Goal: Transaction & Acquisition: Obtain resource

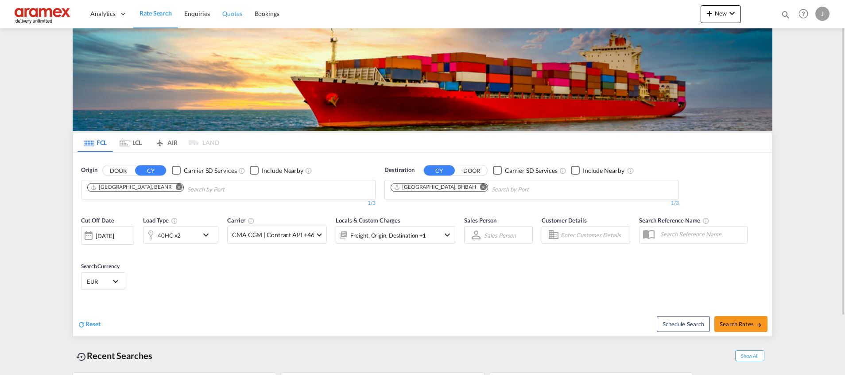
click at [235, 15] on span "Quotes" at bounding box center [231, 14] width 19 height 8
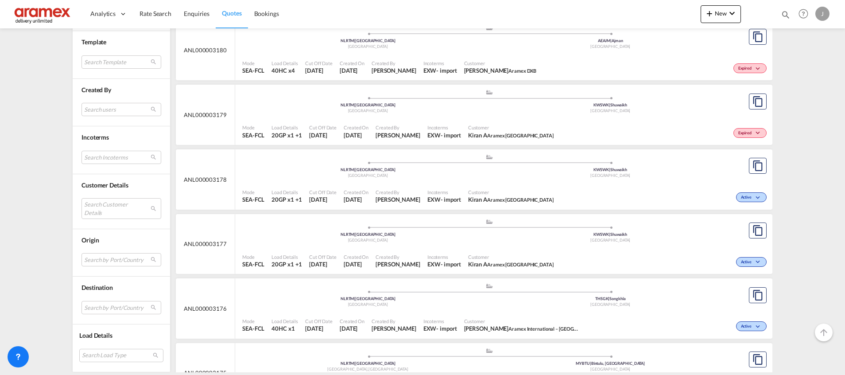
scroll to position [664, 0]
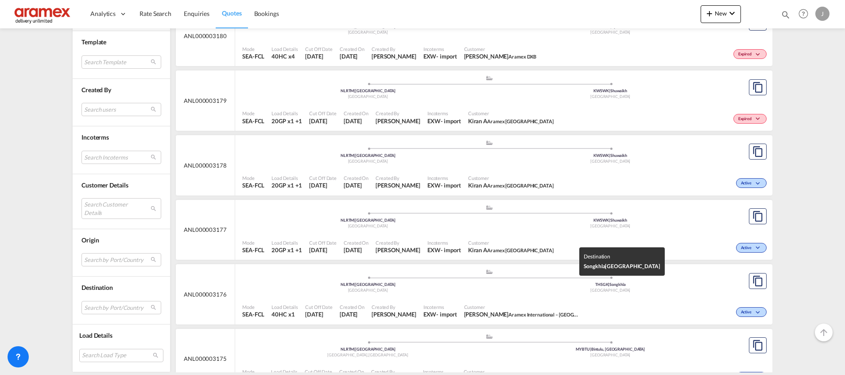
click at [525, 290] on div "[GEOGRAPHIC_DATA]" at bounding box center [610, 290] width 243 height 6
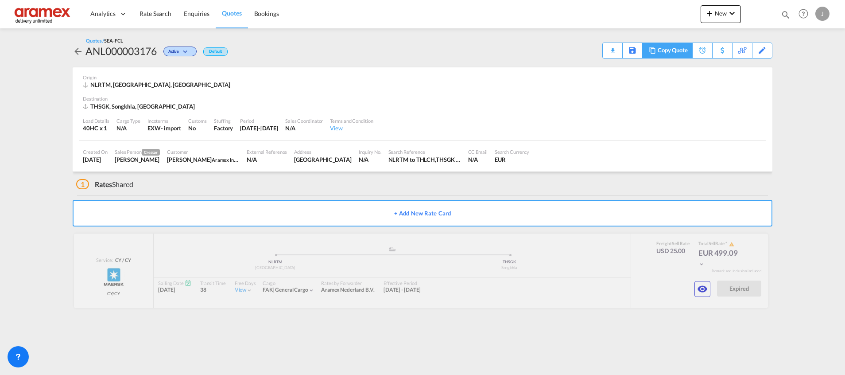
click at [655, 50] on md-icon at bounding box center [652, 50] width 11 height 7
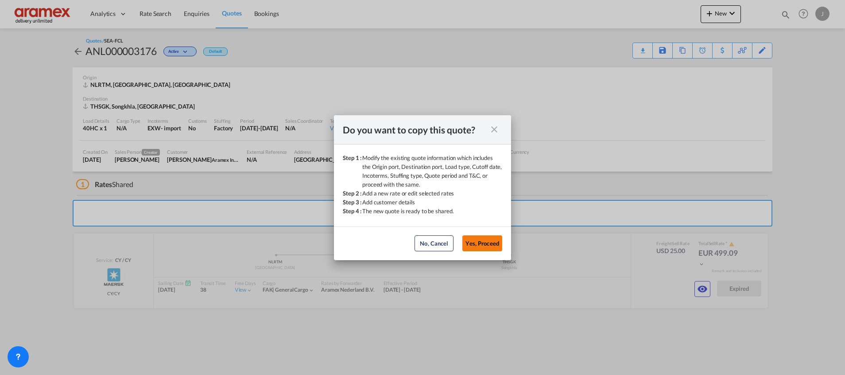
click at [476, 244] on button "Yes, Proceed" at bounding box center [482, 243] width 40 height 16
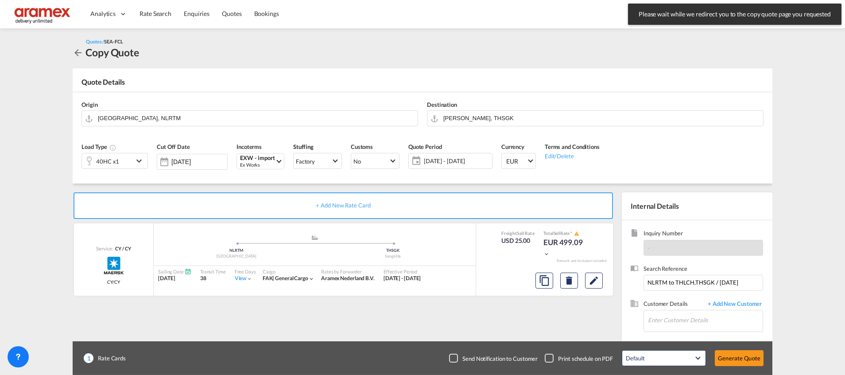
scroll to position [47, 0]
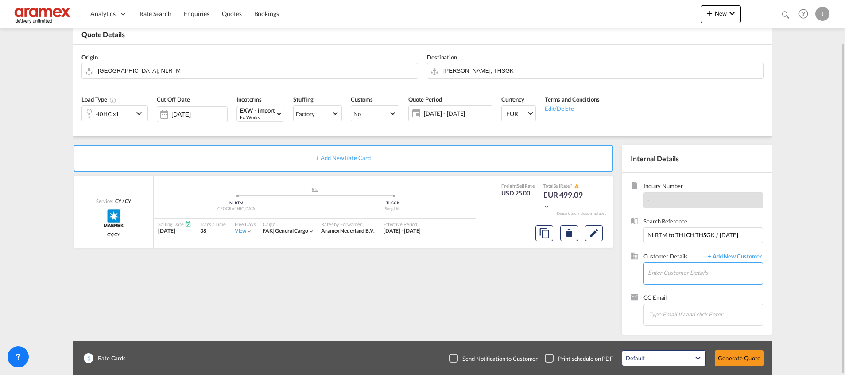
click at [660, 271] on input "Enter Customer Details" at bounding box center [705, 273] width 115 height 20
drag, startPoint x: 666, startPoint y: 253, endPoint x: 604, endPoint y: 240, distance: 63.0
click at [666, 252] on div "[PERSON_NAME] [PERSON_NAME][EMAIL_ADDRESS][DOMAIN_NAME] | Aramex International …" at bounding box center [704, 251] width 115 height 24
type input "Aramex International – [GEOGRAPHIC_DATA], [GEOGRAPHIC_DATA], [PERSON_NAME], [EM…"
click at [593, 228] on md-icon "Edit" at bounding box center [594, 233] width 11 height 11
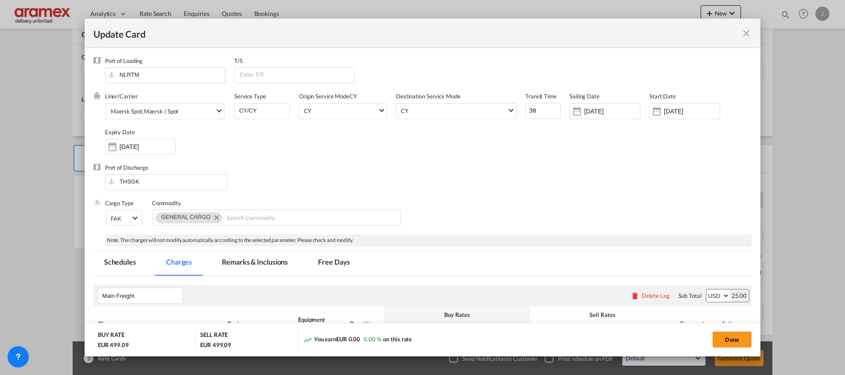
select select "per equipment"
select select "per shipment"
select select "per equipment"
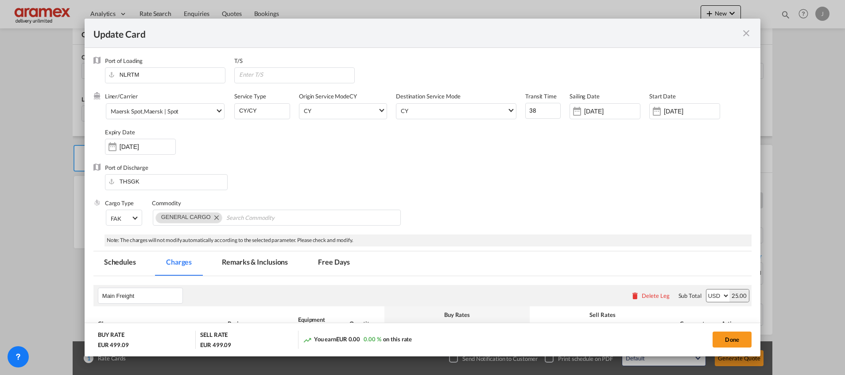
select select "per equipment"
click at [605, 108] on input "[DATE]" at bounding box center [612, 111] width 56 height 7
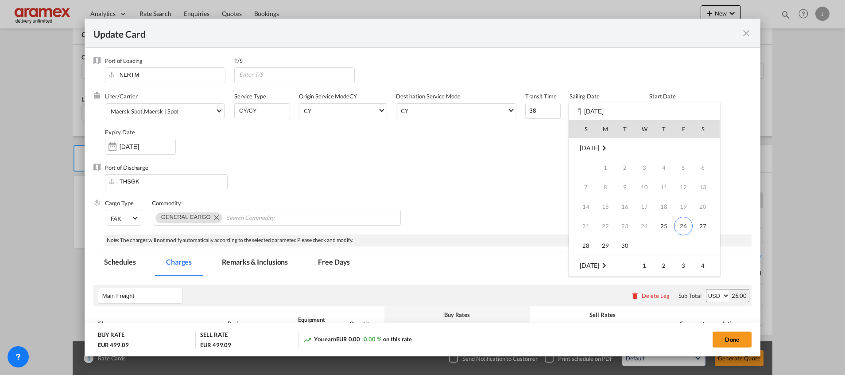
scroll to position [117, 0]
click at [604, 165] on span "6" at bounding box center [606, 168] width 18 height 18
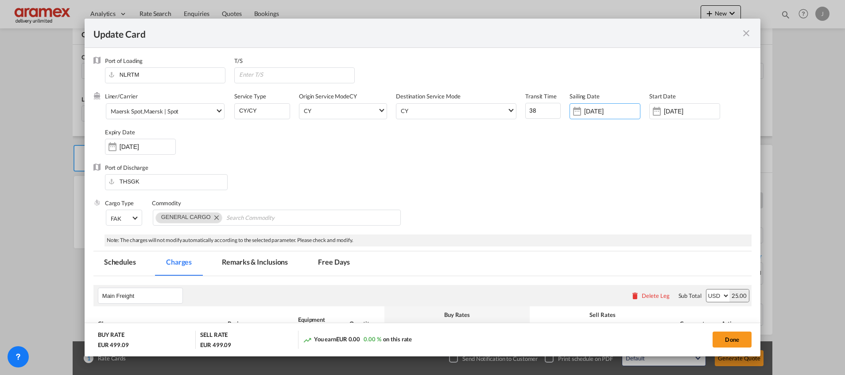
click at [535, 187] on div "Port of Discharge THSGK" at bounding box center [422, 180] width 658 height 35
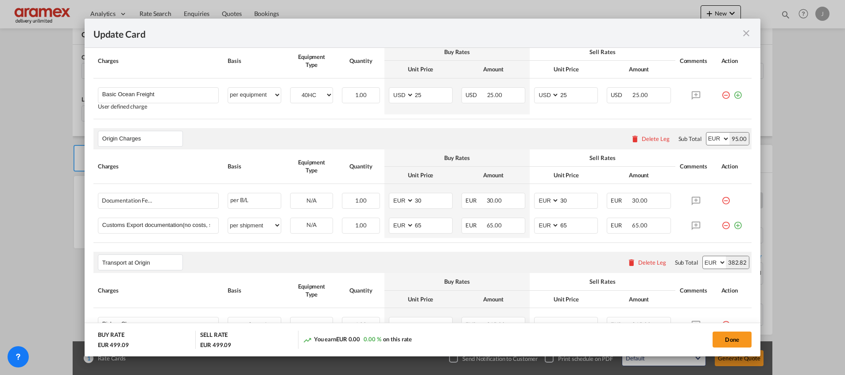
scroll to position [266, 0]
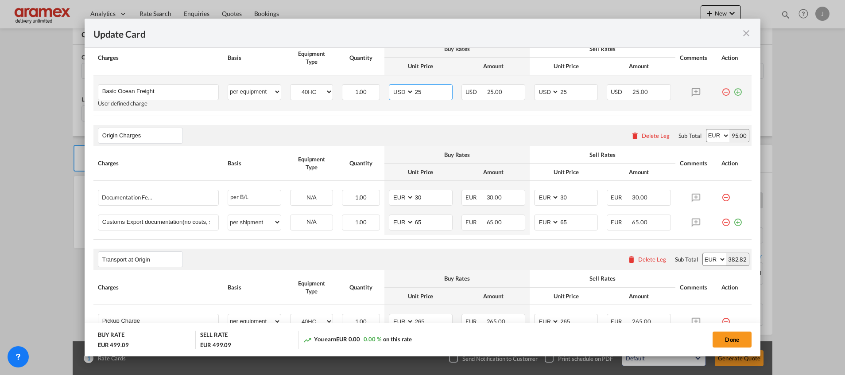
drag, startPoint x: 432, startPoint y: 91, endPoint x: 383, endPoint y: 95, distance: 49.3
click at [384, 95] on td "AED AFN ALL AMD ANG AOA ARS AUD AWG AZN BAM BBD BDT BGN BHD BIF BMD BND [PERSON…" at bounding box center [420, 93] width 73 height 36
paste input "30"
type input "30"
drag, startPoint x: 556, startPoint y: 90, endPoint x: 541, endPoint y: 92, distance: 15.1
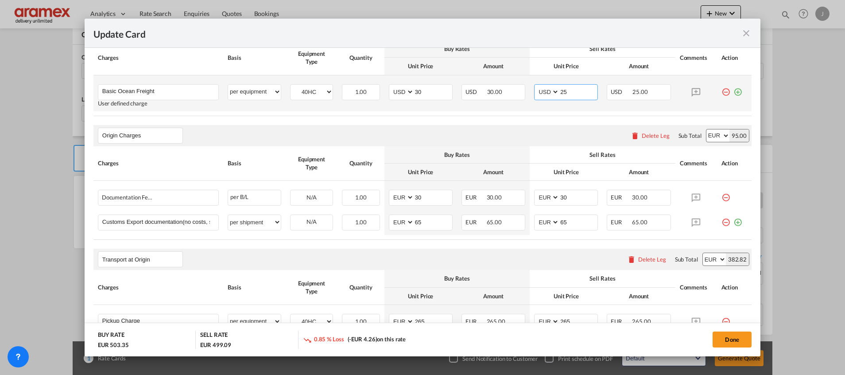
click at [543, 91] on md-input-container "AED AFN ALL AMD ANG AOA ARS AUD AWG AZN BAM BBD BDT BGN BHD BIF BMD BND [PERSON…" at bounding box center [566, 92] width 64 height 16
paste input "30"
type input "30"
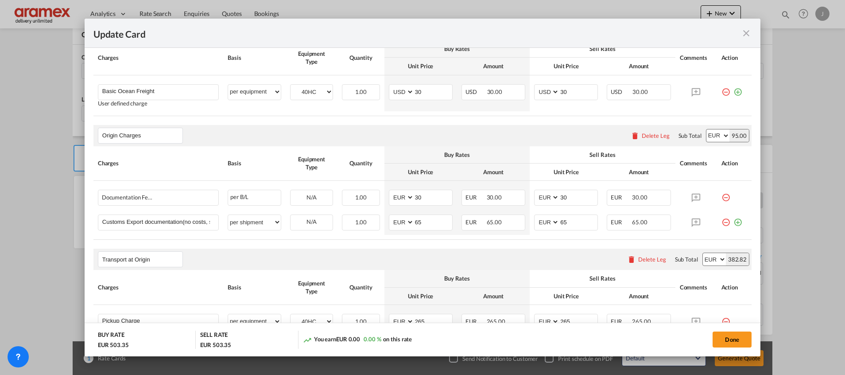
drag, startPoint x: 465, startPoint y: 138, endPoint x: 481, endPoint y: 159, distance: 26.3
click at [466, 138] on div "Origin Charges Please enter leg name Leg Name Already Exists Delete Leg Sub Tot…" at bounding box center [422, 135] width 658 height 21
click at [732, 337] on button "Done" at bounding box center [732, 339] width 39 height 16
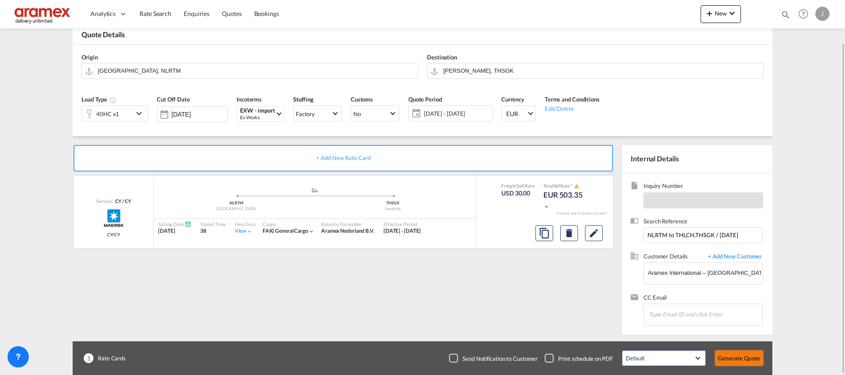
click at [732, 356] on button "Generate Quote" at bounding box center [739, 358] width 49 height 16
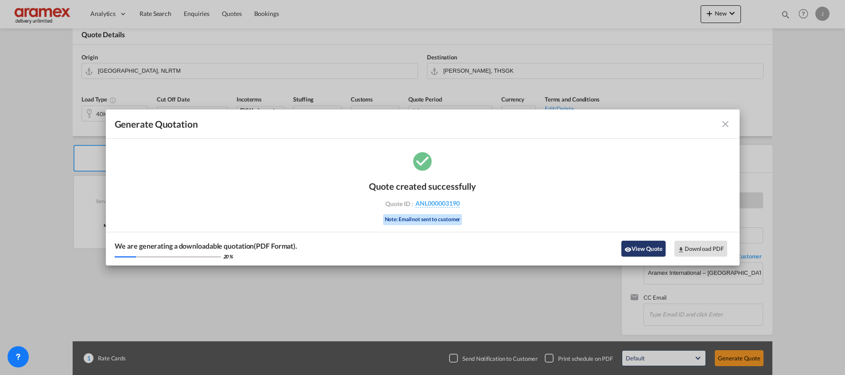
click at [642, 248] on button "View Quote" at bounding box center [643, 248] width 44 height 16
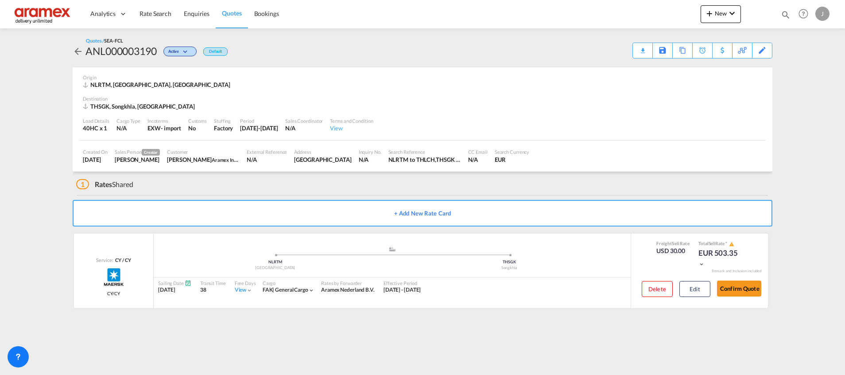
click at [0, 0] on div "Download Quote" at bounding box center [0, 0] width 0 height 0
click at [232, 11] on span "Quotes" at bounding box center [231, 13] width 19 height 8
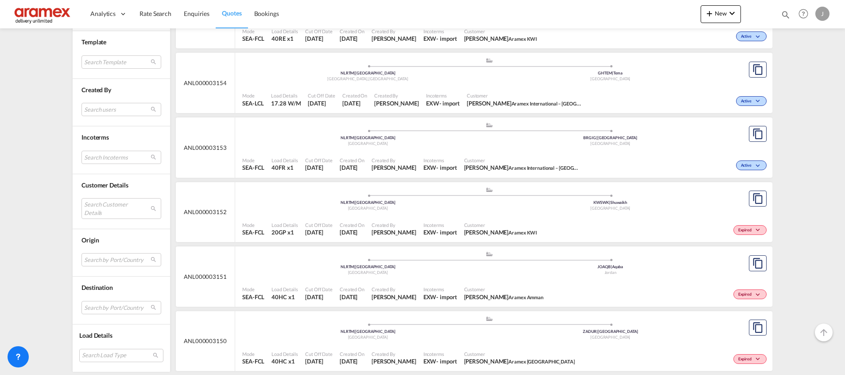
scroll to position [2425, 0]
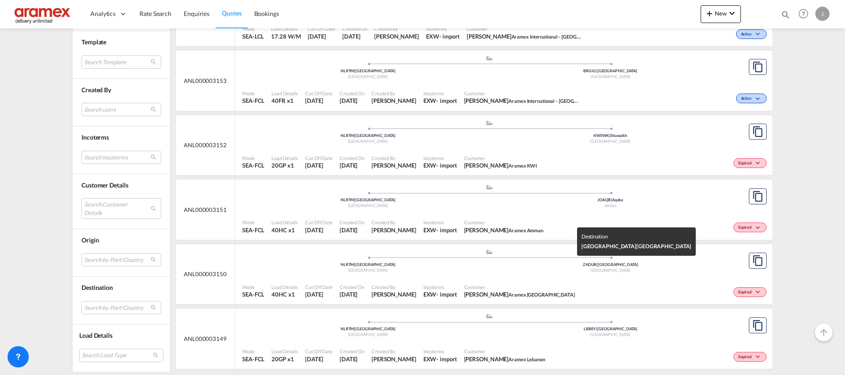
click at [491, 264] on div "ZADUR | [GEOGRAPHIC_DATA]" at bounding box center [610, 265] width 243 height 6
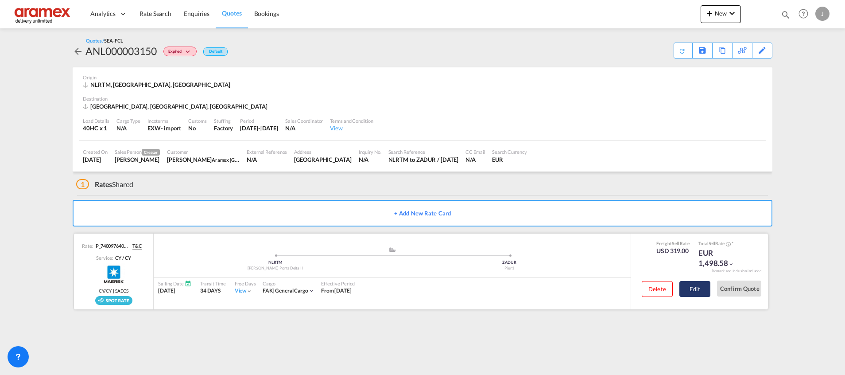
click at [696, 289] on button "Edit" at bounding box center [694, 289] width 31 height 16
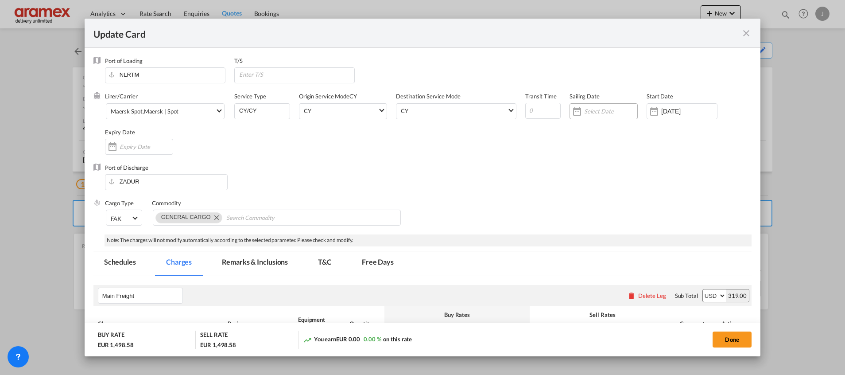
click at [584, 108] on input "Update Card Port ..." at bounding box center [610, 111] width 53 height 7
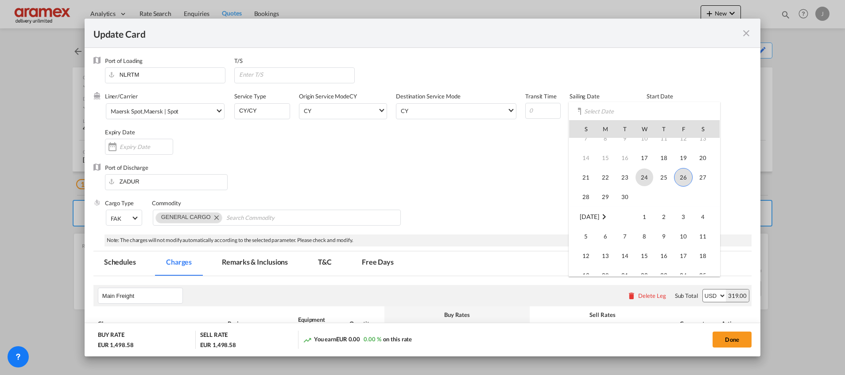
scroll to position [66, 0]
click at [667, 219] on span "9" at bounding box center [664, 218] width 18 height 18
type input "[DATE]"
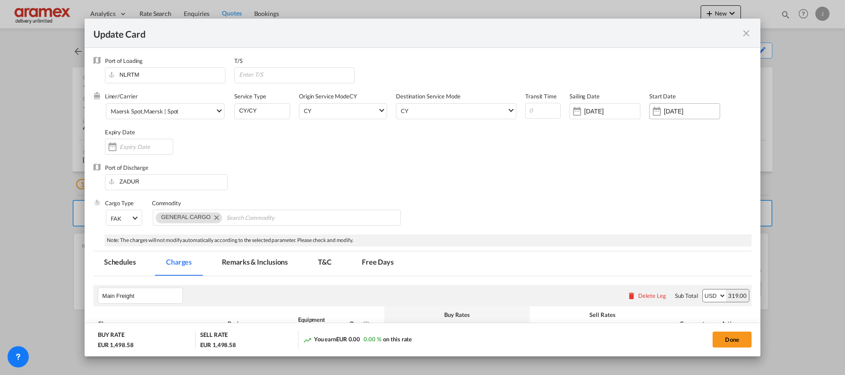
click at [671, 108] on input "[DATE]" at bounding box center [692, 111] width 56 height 7
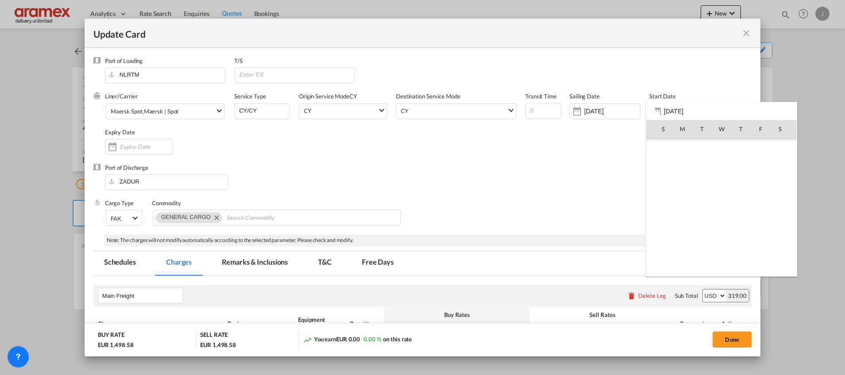
scroll to position [205137, 0]
click at [760, 221] on span "26" at bounding box center [760, 226] width 19 height 19
type input "[DATE]"
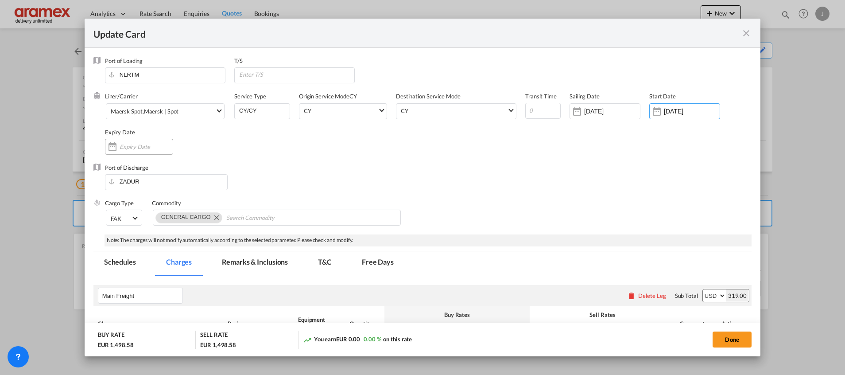
click at [138, 145] on input "Update Card Port ..." at bounding box center [146, 146] width 53 height 7
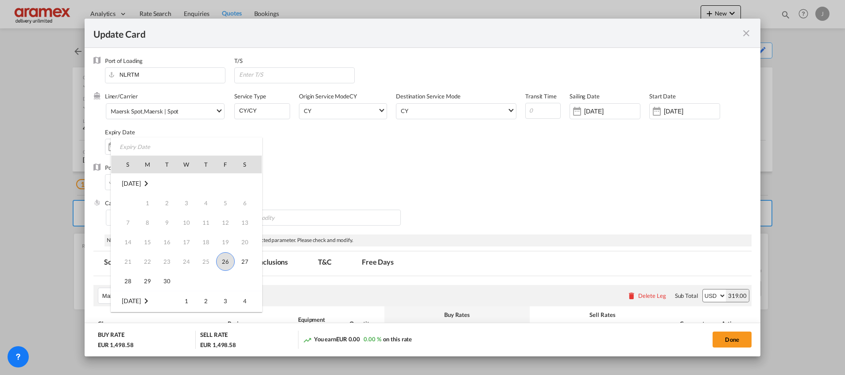
click at [226, 262] on span "26" at bounding box center [225, 261] width 19 height 19
type input "[DATE]"
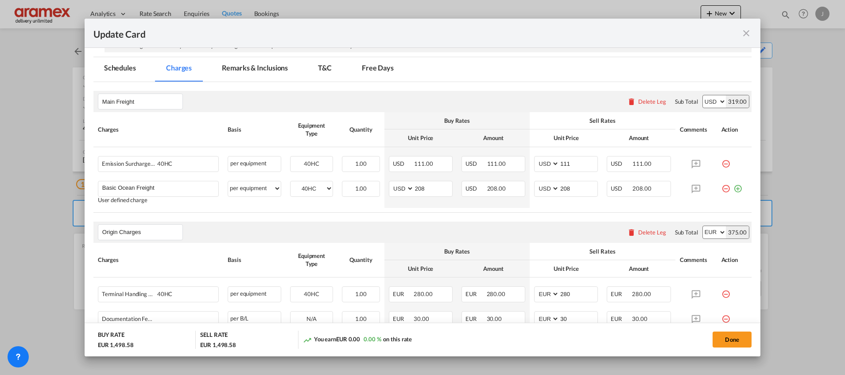
scroll to position [199, 0]
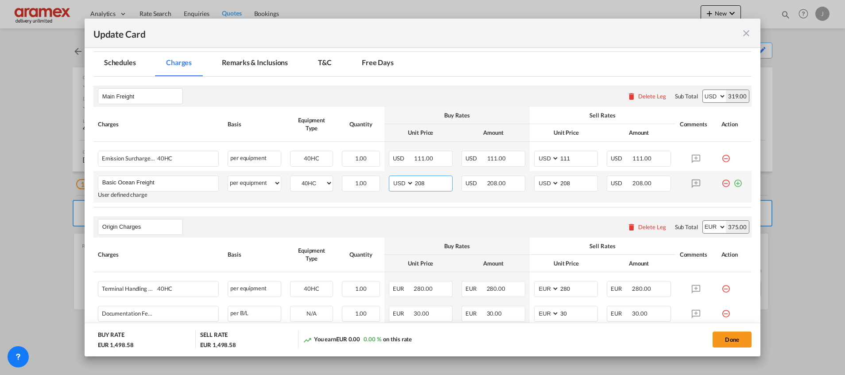
click at [417, 184] on input "208" at bounding box center [433, 182] width 38 height 13
paste input "42"
type input "242"
click at [560, 180] on input "208" at bounding box center [578, 182] width 38 height 13
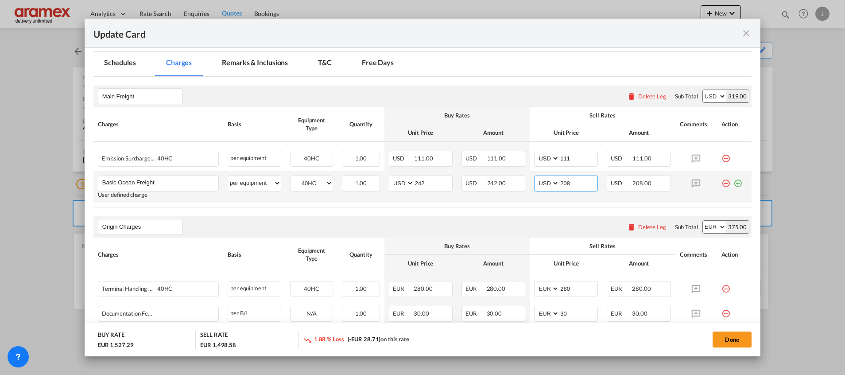
click at [560, 180] on input "208" at bounding box center [578, 182] width 38 height 13
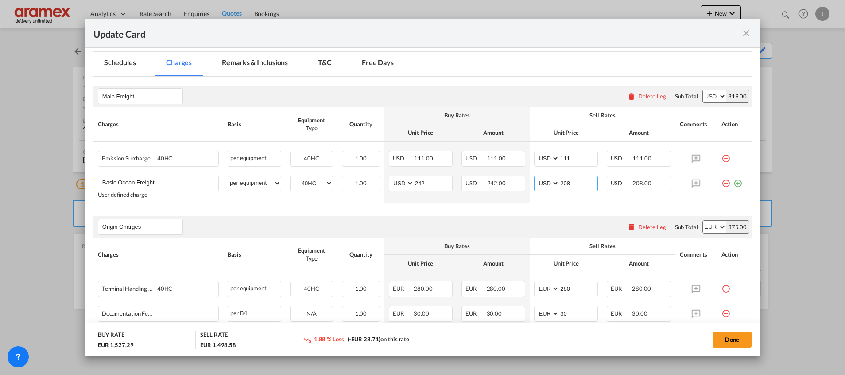
paste input "42"
type input "242"
click at [549, 218] on div "Origin Charges Please enter leg name Leg Name Already Exists Delete Leg Sub Tot…" at bounding box center [422, 226] width 658 height 21
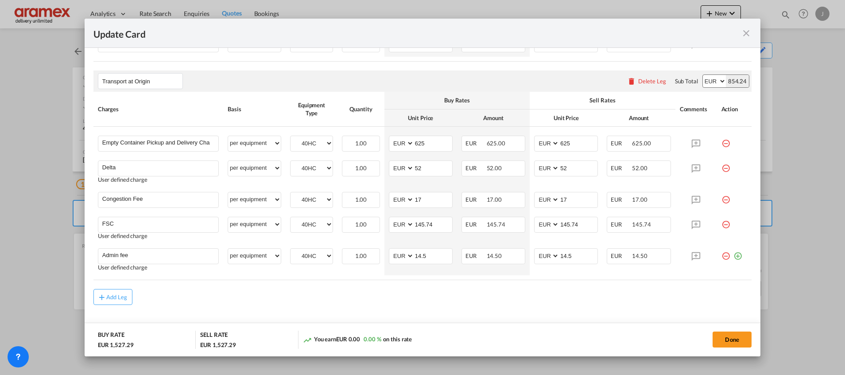
scroll to position [509, 0]
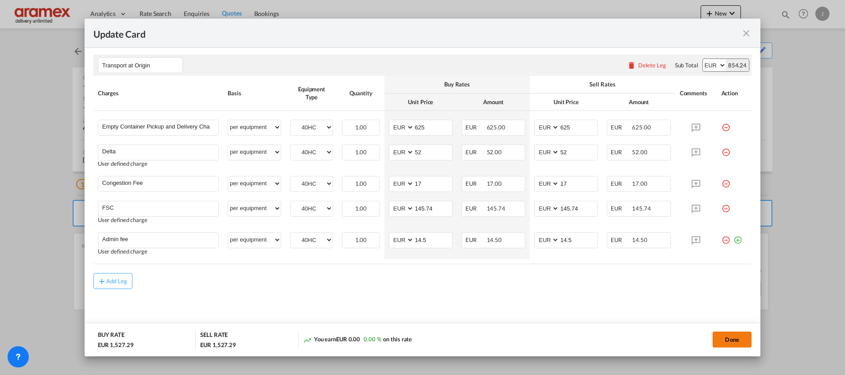
click at [729, 343] on button "Done" at bounding box center [732, 339] width 39 height 16
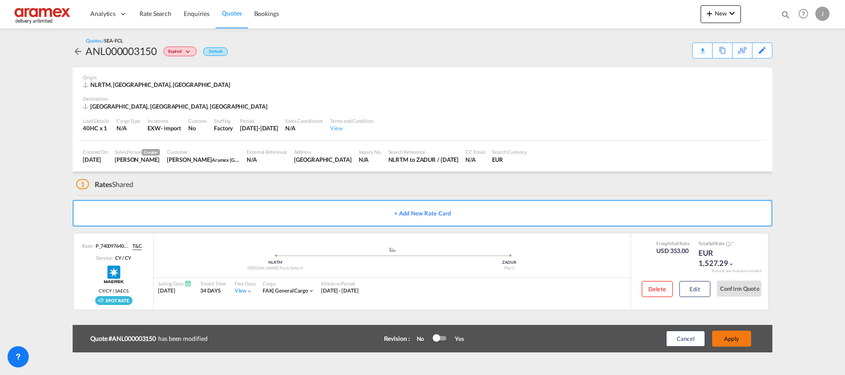
click at [729, 337] on button "Apply" at bounding box center [731, 338] width 39 height 16
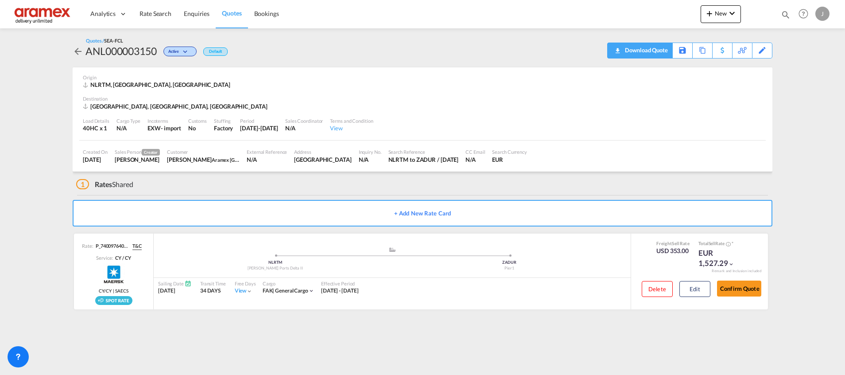
click at [658, 53] on div "Download Quote" at bounding box center [645, 50] width 45 height 14
click at [647, 49] on div "Download Quote" at bounding box center [645, 50] width 45 height 14
click at [232, 13] on span "Quotes" at bounding box center [231, 13] width 19 height 8
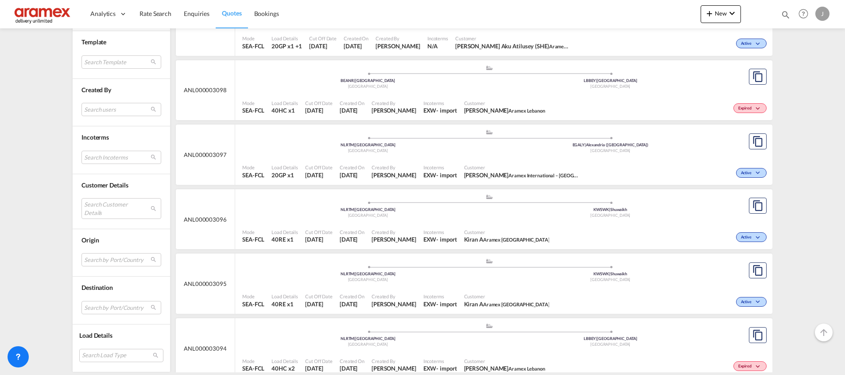
scroll to position [5895, 0]
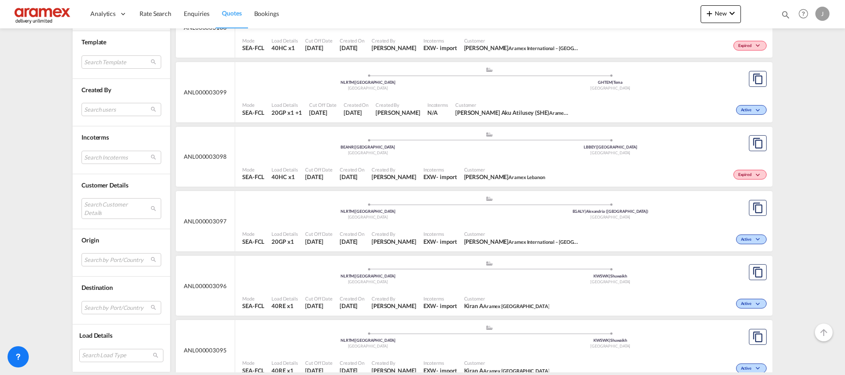
click at [618, 93] on div ".a{fill:#aaa8ad;} .a{fill:#aaa8ad;} NLRTM | [GEOGRAPHIC_DATA] | Tema [GEOGRAPHI…" at bounding box center [489, 79] width 494 height 27
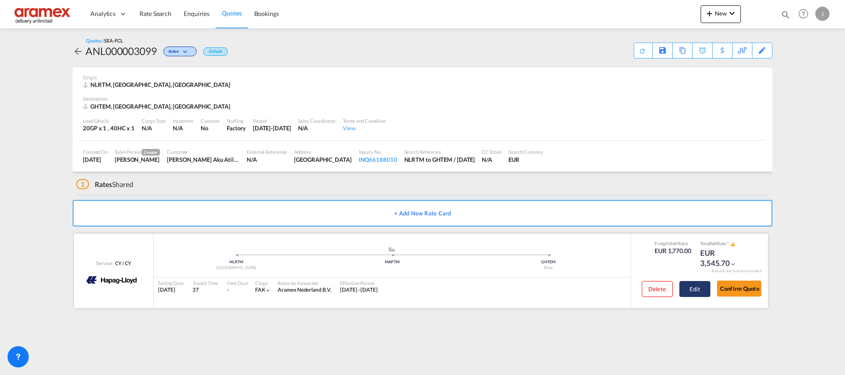
click at [694, 287] on button "Edit" at bounding box center [694, 289] width 31 height 16
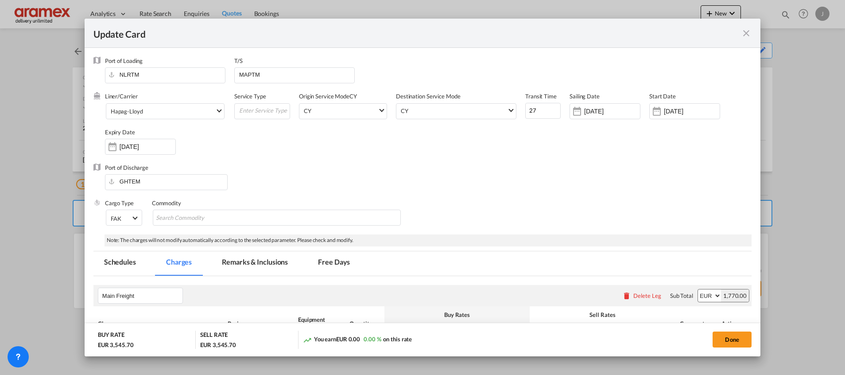
click at [745, 33] on md-icon "icon-close fg-AAA8AD m-0 pointer" at bounding box center [746, 33] width 11 height 11
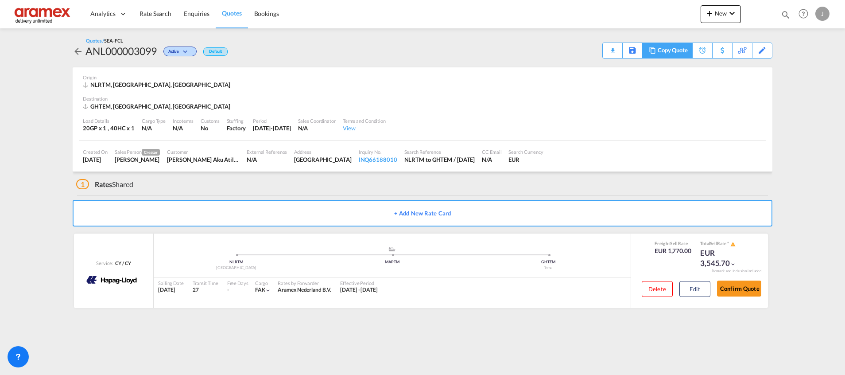
click at [678, 49] on div "Copy Quote" at bounding box center [673, 50] width 30 height 15
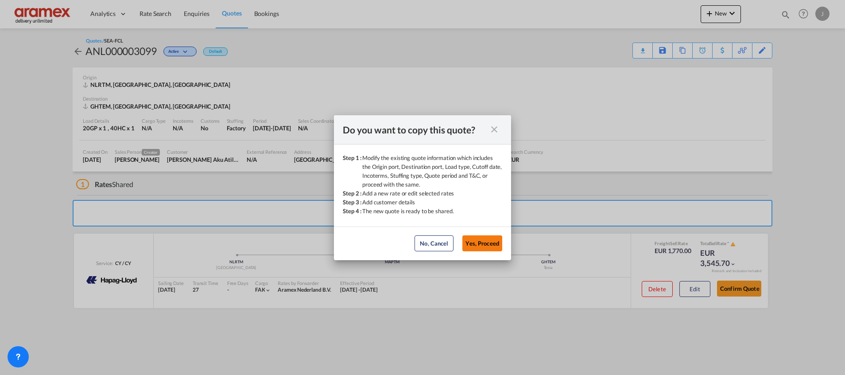
click at [479, 241] on button "Yes, Proceed" at bounding box center [482, 243] width 40 height 16
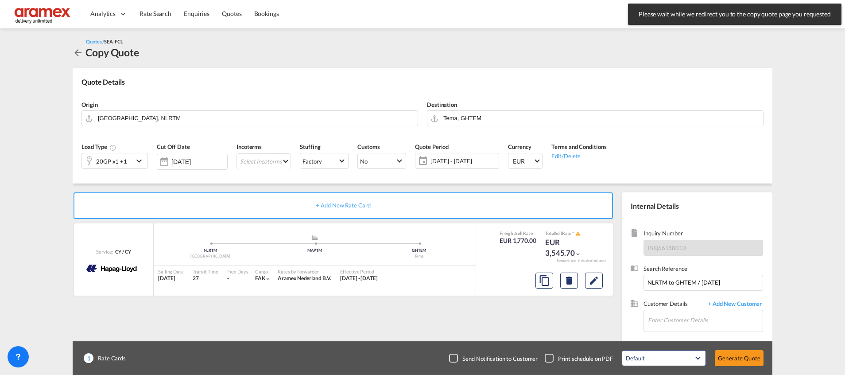
scroll to position [47, 0]
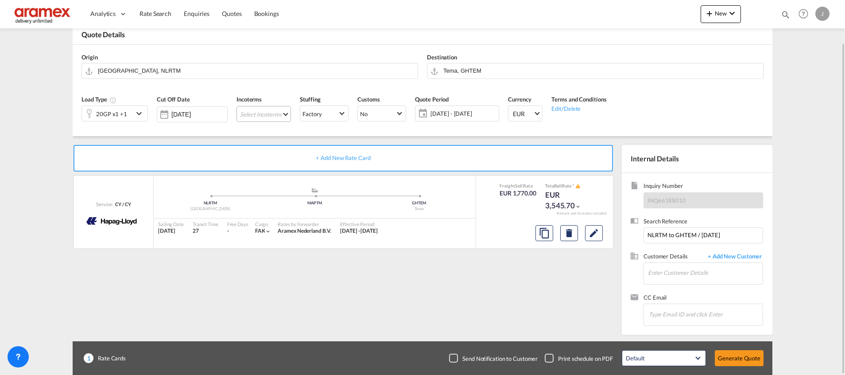
click at [272, 113] on md-select "Select Incoterms DPU - import Delivery at Place Unloaded FAS - export Free Alon…" at bounding box center [263, 114] width 54 height 16
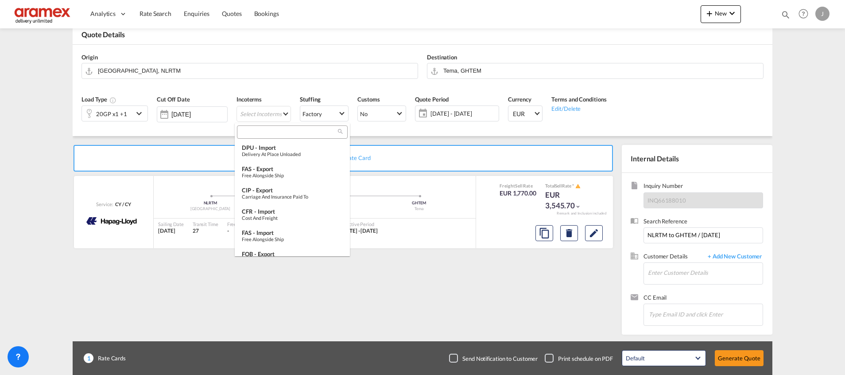
type md-option "[object Object]"
click at [271, 187] on div "EXW - import" at bounding box center [292, 185] width 101 height 7
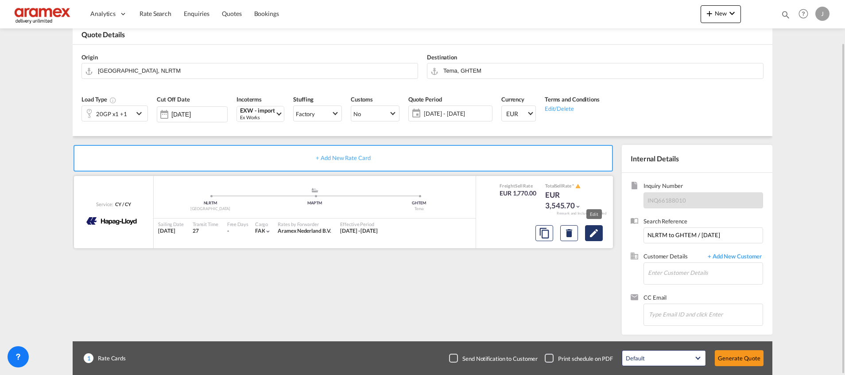
click at [598, 237] on md-icon "Edit" at bounding box center [594, 233] width 11 height 11
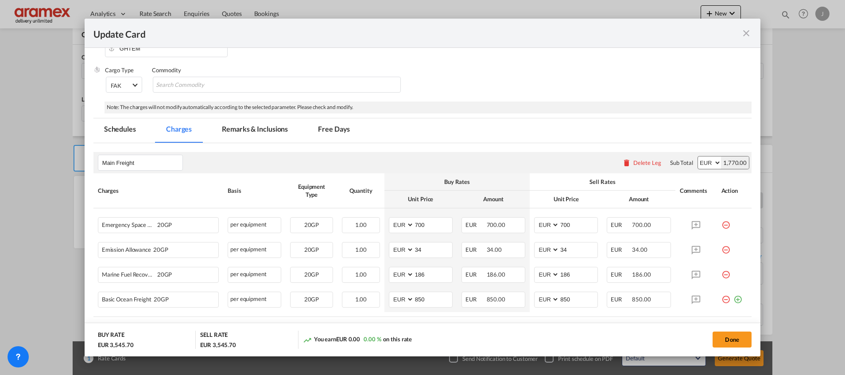
scroll to position [199, 0]
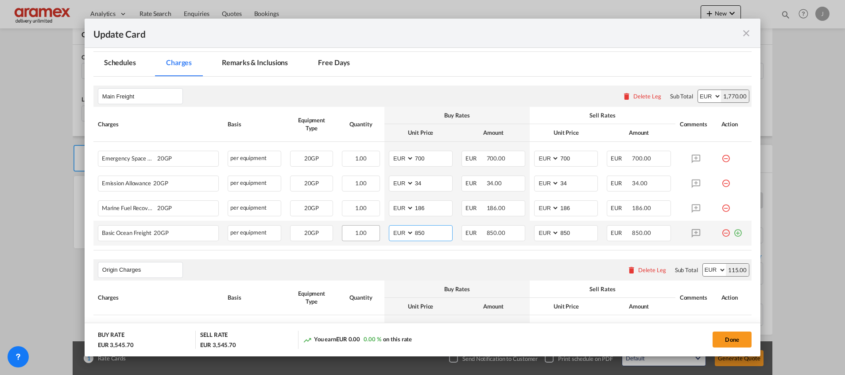
click at [371, 232] on tr "Basic Ocean Freight 20GP Please Enter User Defined Charges Cannot Be Published …" at bounding box center [422, 233] width 658 height 25
click at [417, 237] on input "682" at bounding box center [433, 231] width 38 height 13
type input "682"
drag, startPoint x: 575, startPoint y: 228, endPoint x: 545, endPoint y: 235, distance: 30.8
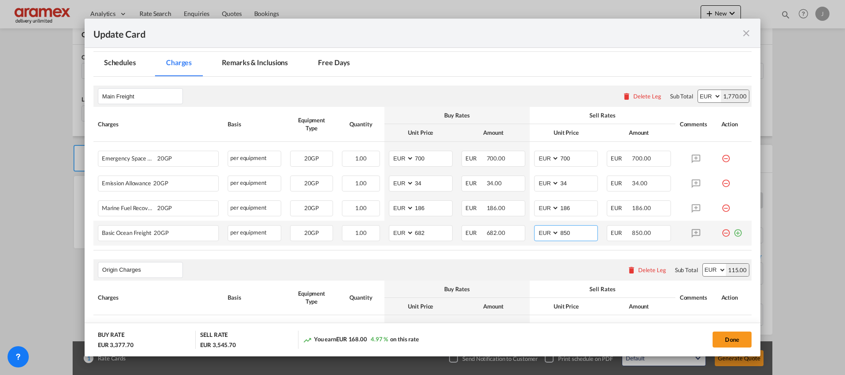
click at [545, 235] on md-input-container "AED AFN ALL AMD ANG AOA ARS AUD AWG AZN BAM BBD BDT BGN BHD BIF BMD BND [PERSON…" at bounding box center [566, 233] width 64 height 16
paste input "682"
type input "682"
drag, startPoint x: 408, startPoint y: 207, endPoint x: 400, endPoint y: 207, distance: 8.0
click at [400, 207] on md-input-container "AED AFN ALL AMD ANG AOA ARS AUD AWG AZN BAM BBD BDT BGN BHD BIF BMD BND [PERSON…" at bounding box center [421, 208] width 64 height 16
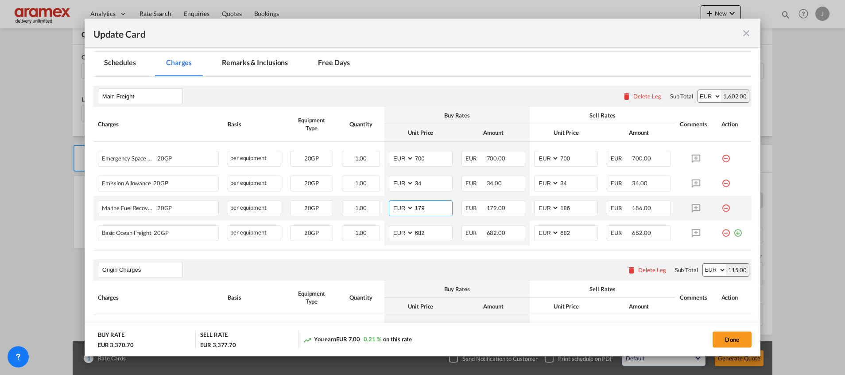
click at [416, 209] on input "179" at bounding box center [433, 207] width 38 height 13
type input "179"
click at [572, 209] on input "186" at bounding box center [578, 207] width 38 height 13
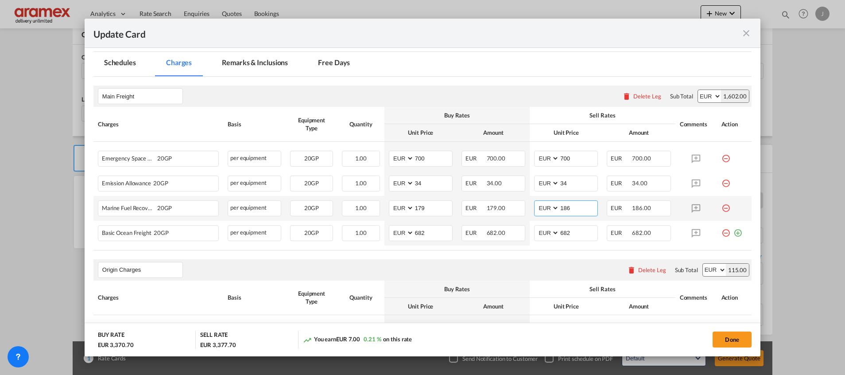
click at [572, 209] on input "186" at bounding box center [578, 207] width 38 height 13
paste input "79"
type input "179"
drag, startPoint x: 427, startPoint y: 185, endPoint x: 393, endPoint y: 182, distance: 34.6
click at [393, 182] on md-input-container "AED AFN ALL AMD ANG AOA ARS AUD AWG AZN BAM BBD BDT BGN BHD BIF BMD BND [PERSON…" at bounding box center [421, 183] width 64 height 16
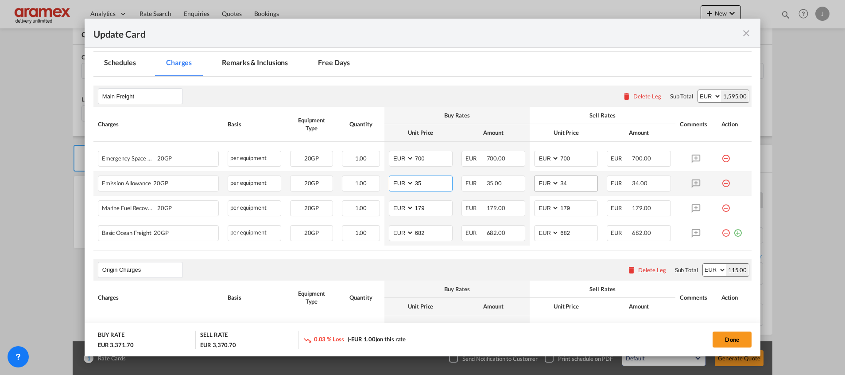
type input "35"
drag, startPoint x: 572, startPoint y: 183, endPoint x: 542, endPoint y: 183, distance: 29.7
click at [542, 183] on md-input-container "AED AFN ALL AMD ANG AOA ARS AUD AWG AZN BAM BBD BDT BGN BHD BIF BMD BND [PERSON…" at bounding box center [566, 183] width 64 height 16
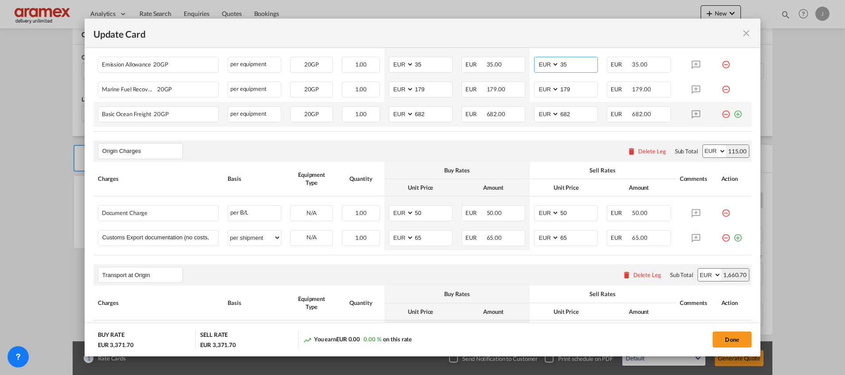
scroll to position [332, 0]
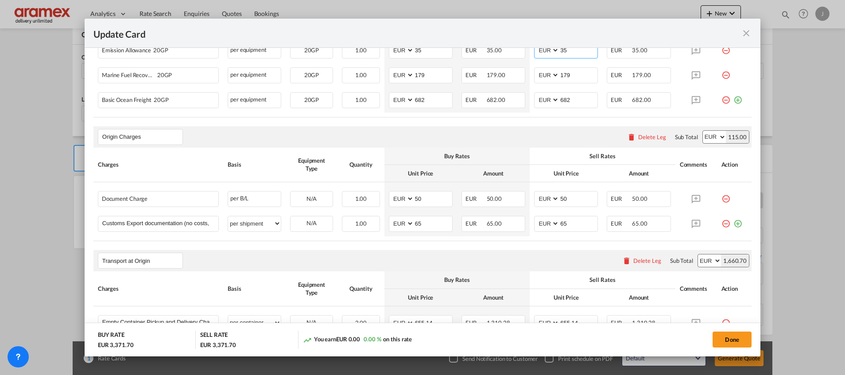
type input "35"
click at [447, 255] on div "Transport at Origin Please enter leg name Leg Name Already Exists Delete Leg Su…" at bounding box center [422, 260] width 658 height 21
click at [733, 223] on md-icon "icon-plus-circle-outline green-400-fg" at bounding box center [737, 220] width 9 height 9
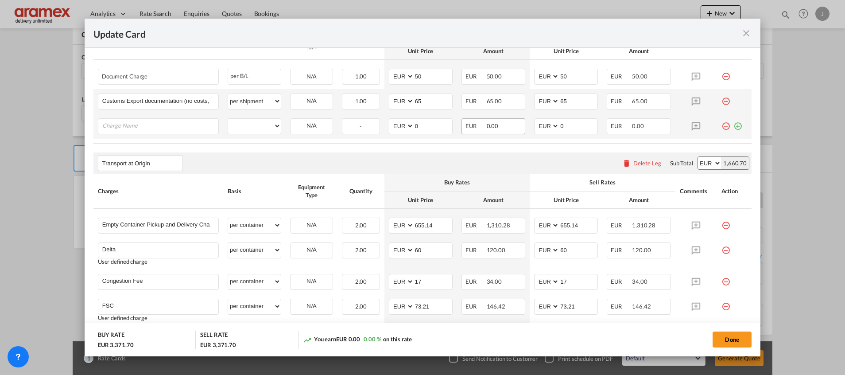
scroll to position [465, 0]
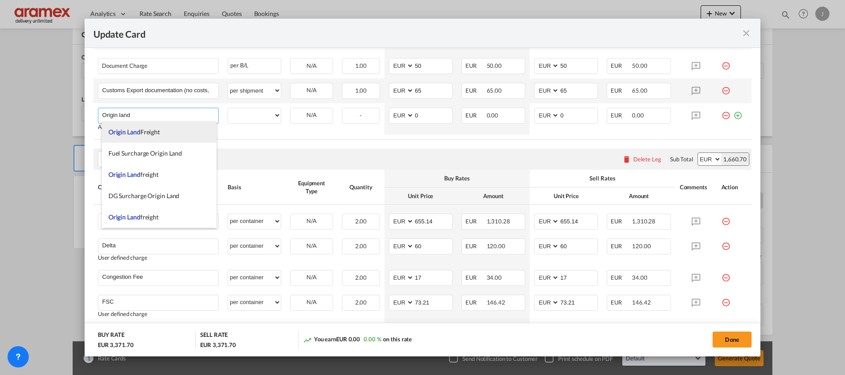
click at [168, 135] on li "Origin Land Freight" at bounding box center [159, 131] width 115 height 21
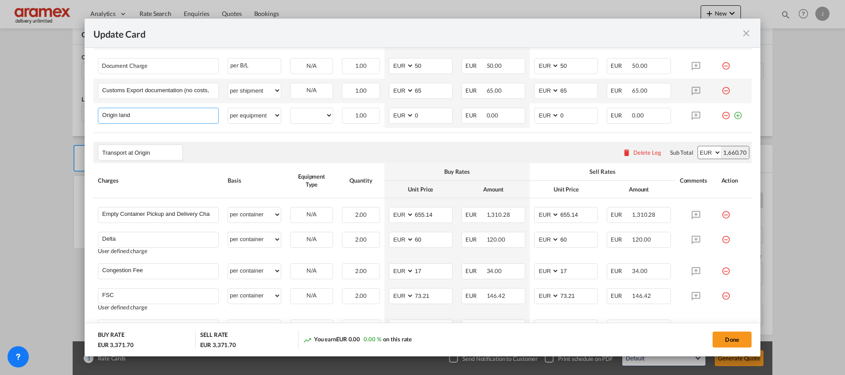
type input "Origin Land Freight"
select select "per equipment"
click at [314, 115] on select "20GP 40HC" at bounding box center [312, 115] width 42 height 12
click at [311, 115] on select "20GP 40HC" at bounding box center [312, 115] width 42 height 12
select select "20GP"
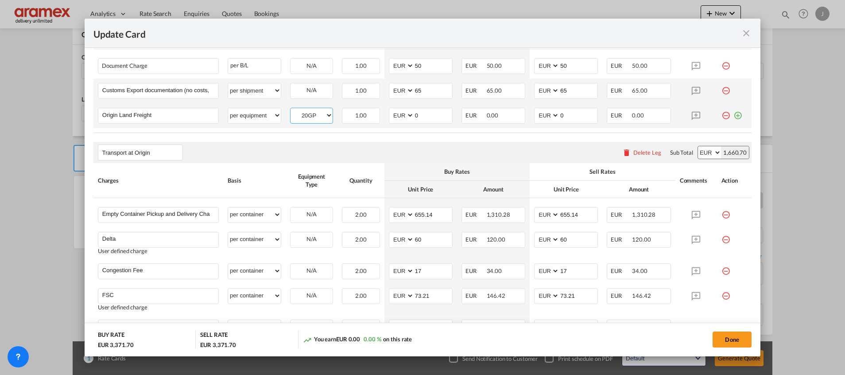
click at [291, 109] on select "20GP 40HC" at bounding box center [312, 115] width 42 height 12
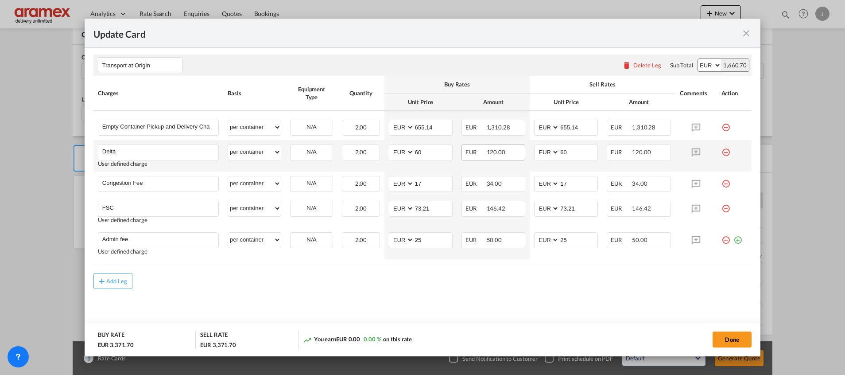
scroll to position [353, 0]
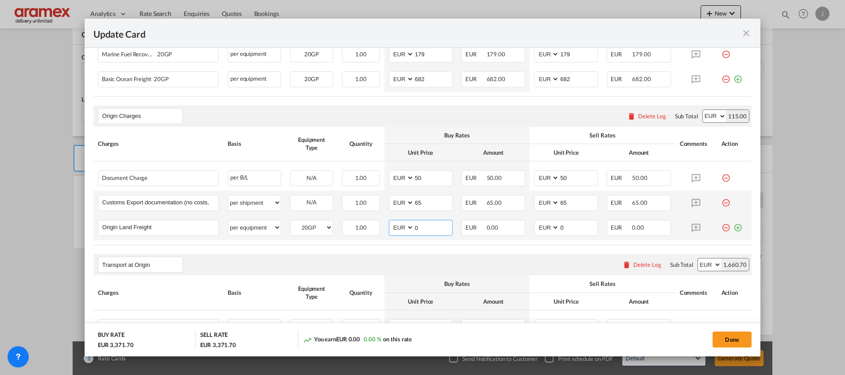
drag, startPoint x: 410, startPoint y: 227, endPoint x: 399, endPoint y: 228, distance: 11.1
click at [399, 228] on md-input-container "AED AFN ALL AMD ANG AOA ARS AUD AWG AZN BAM BBD BDT BGN BHD BIF BMD BND BOB BRL…" at bounding box center [421, 228] width 64 height 16
type input "170"
drag, startPoint x: 537, startPoint y: 228, endPoint x: 525, endPoint y: 228, distance: 12.0
click at [530, 228] on td "AED AFN ALL AMD ANG AOA ARS AUD AWG AZN BAM BBD BDT BGN BHD BIF BMD BND [PERSON…" at bounding box center [566, 227] width 73 height 25
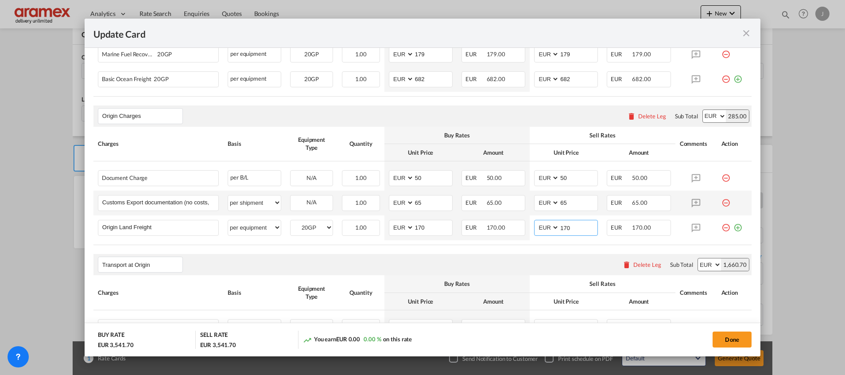
type input "170"
click at [524, 257] on div "Transport at Origin Please enter leg name Leg Name Already Exists Delete Leg Su…" at bounding box center [422, 264] width 658 height 21
click at [733, 228] on md-icon "icon-plus-circle-outline green-400-fg" at bounding box center [737, 224] width 9 height 9
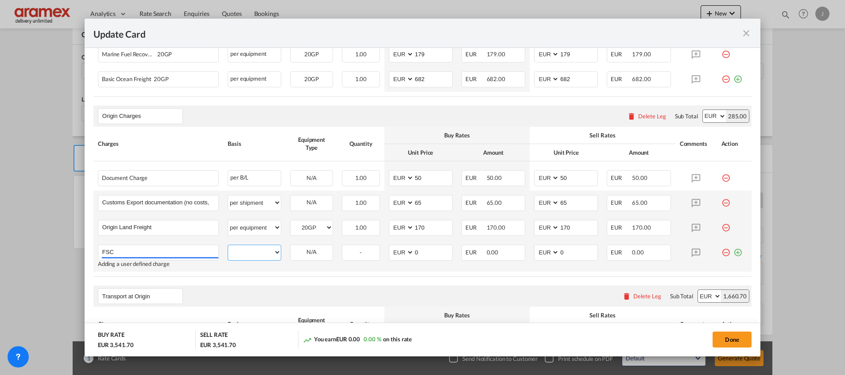
click at [243, 254] on select "per equipment per container per B/L per shipping bill per shipment per pallet p…" at bounding box center [254, 252] width 53 height 14
click at [180, 283] on rate-modification "Main Freight Please enter leg name Leg Name Already Exists Delete Leg Sub Total…" at bounding box center [422, 221] width 658 height 597
click at [124, 253] on input "FSC" at bounding box center [160, 251] width 116 height 13
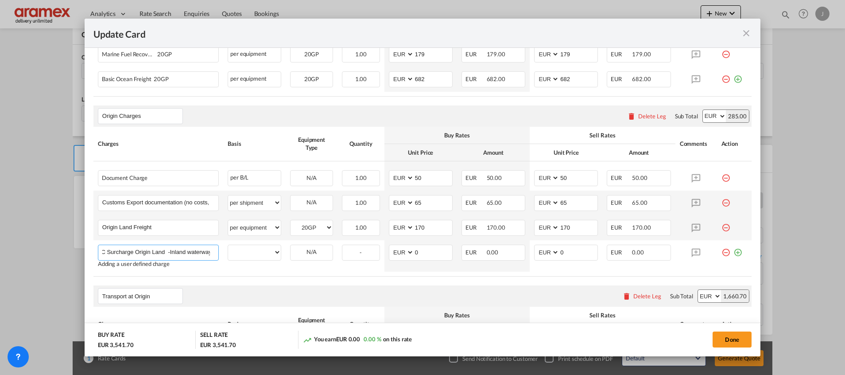
scroll to position [0, 10]
type input "FSC Surcharge Origin Land -Inland waterway"
click at [246, 253] on select "per equipment per container per B/L per shipping bill per shipment per pallet p…" at bounding box center [254, 252] width 53 height 14
select select "per equipment"
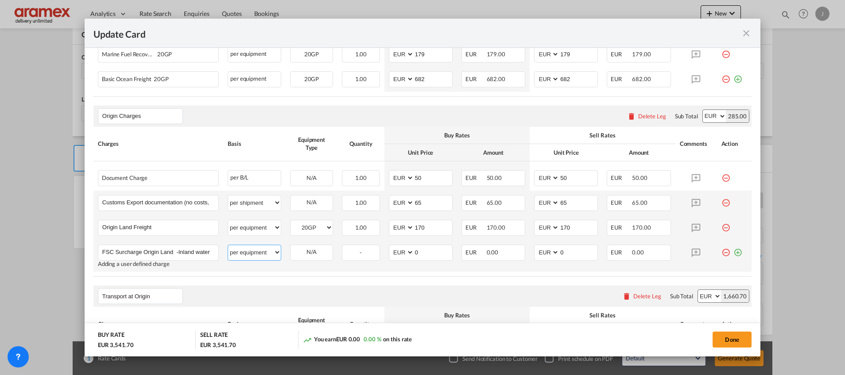
click at [228, 245] on select "per equipment per container per B/L per shipping bill per shipment per pallet p…" at bounding box center [254, 252] width 53 height 14
click at [306, 252] on select "20GP 40HC" at bounding box center [312, 252] width 42 height 12
select select "20GP"
click at [291, 246] on select "20GP 40HC" at bounding box center [312, 252] width 42 height 12
click at [200, 252] on input "FSC Surcharge Origin Land -Inland waterway" at bounding box center [160, 251] width 116 height 13
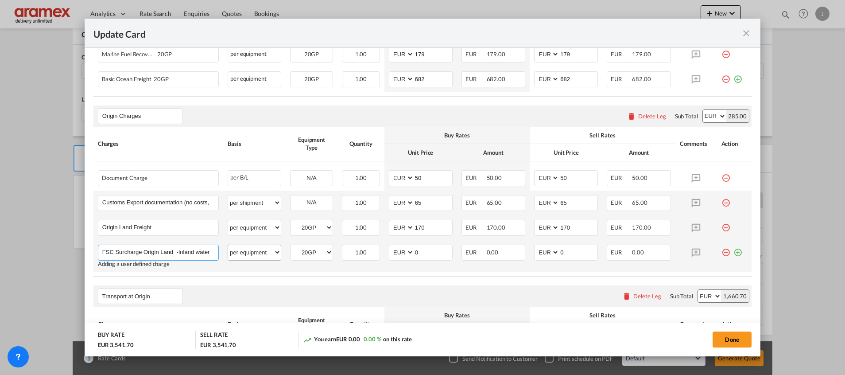
scroll to position [0, 10]
drag, startPoint x: 187, startPoint y: 253, endPoint x: 242, endPoint y: 255, distance: 54.5
click at [242, 255] on tr "FSC Surcharge Origin Land -Inland waterway Please Enter User Defined Charges Ca…" at bounding box center [422, 255] width 658 height 31
drag, startPoint x: 209, startPoint y: 250, endPoint x: 217, endPoint y: 252, distance: 8.3
click at [209, 250] on input "FSC Surcharge Origin Land -Inland waterway" at bounding box center [160, 251] width 116 height 13
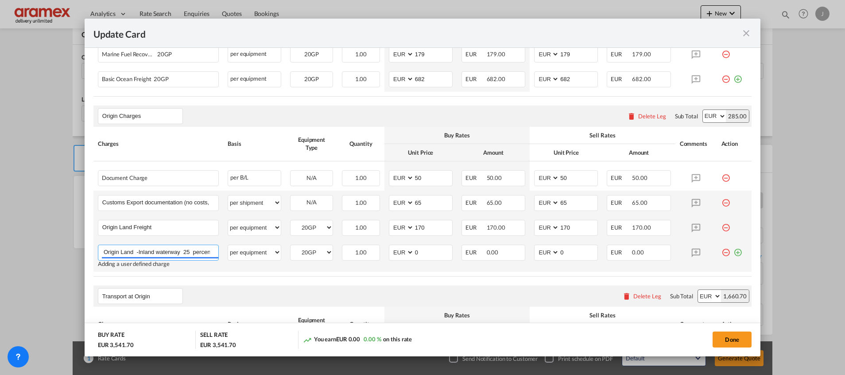
scroll to position [0, 42]
type input "FSC Surcharge Origin Land -Inland waterway 25 percent"
drag, startPoint x: 433, startPoint y: 248, endPoint x: 413, endPoint y: 249, distance: 19.5
click at [414, 249] on input "0" at bounding box center [433, 251] width 38 height 13
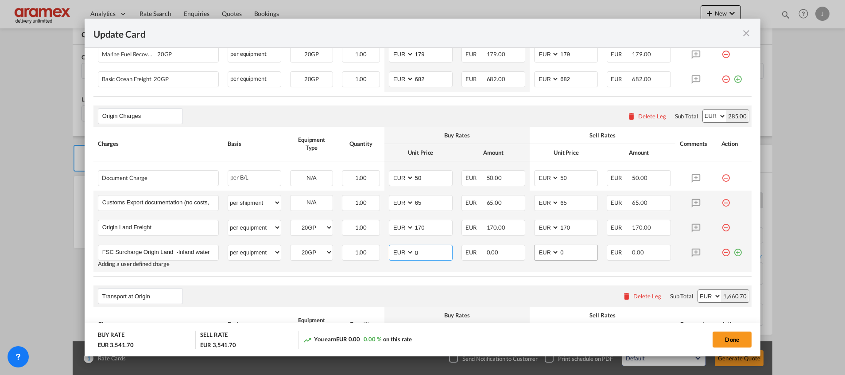
paste input "4.25"
type input "4.25"
drag, startPoint x: 543, startPoint y: 253, endPoint x: 534, endPoint y: 256, distance: 9.6
click at [534, 253] on md-input-container "AED AFN ALL AMD ANG AOA ARS AUD AWG AZN BAM BBD BDT BGN BHD BIF BMD BND BOB BRL…" at bounding box center [566, 252] width 64 height 16
paste input "4.25"
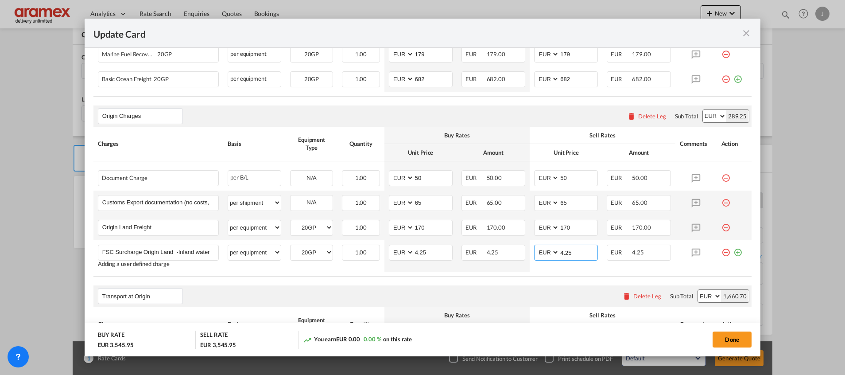
type input "4.25"
click at [503, 299] on div "Transport at Origin Please enter leg name Leg Name Already Exists Delete Leg Su…" at bounding box center [422, 295] width 658 height 21
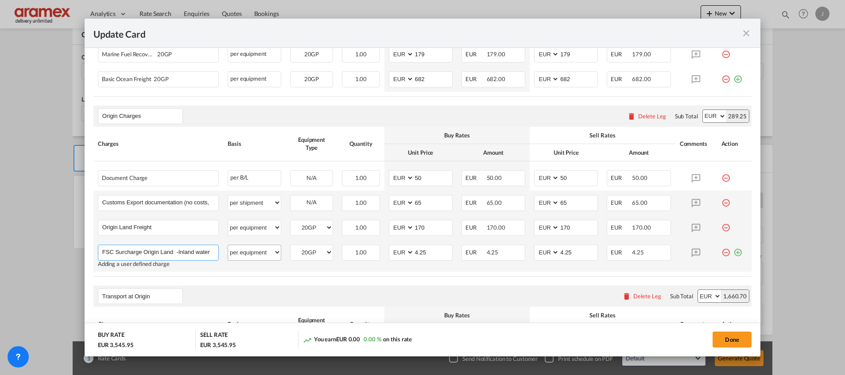
scroll to position [0, 42]
drag, startPoint x: 194, startPoint y: 249, endPoint x: 263, endPoint y: 254, distance: 69.3
click at [263, 254] on tr "FSC Surcharge Origin Land -Inland waterway 25 percent Please Enter User Defined…" at bounding box center [422, 255] width 658 height 31
click at [190, 254] on input "FSC Surcharge Origin Land -Inland waterway 25 percent" at bounding box center [160, 251] width 116 height 13
click at [186, 251] on input "FSC Surcharge Origin Land -Inland waterway 25 percent" at bounding box center [160, 251] width 116 height 13
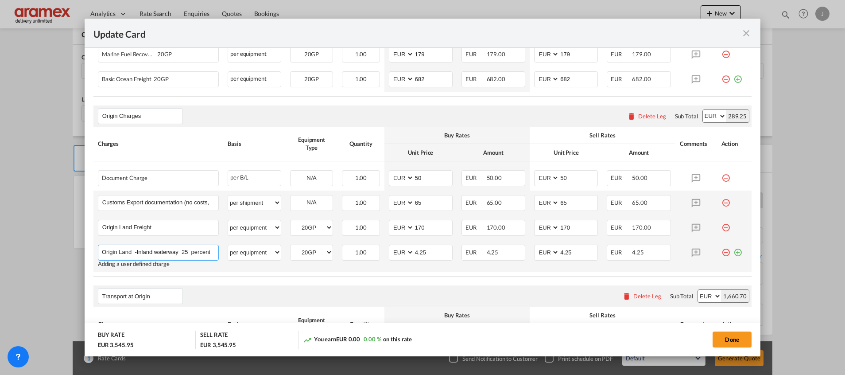
click at [195, 252] on input "FSC Surcharge Origin Land -Inland waterway 25 percent" at bounding box center [160, 251] width 116 height 13
paste input "%"
type input "FSC Surcharge Origin Land -Inland waterway 25 %"
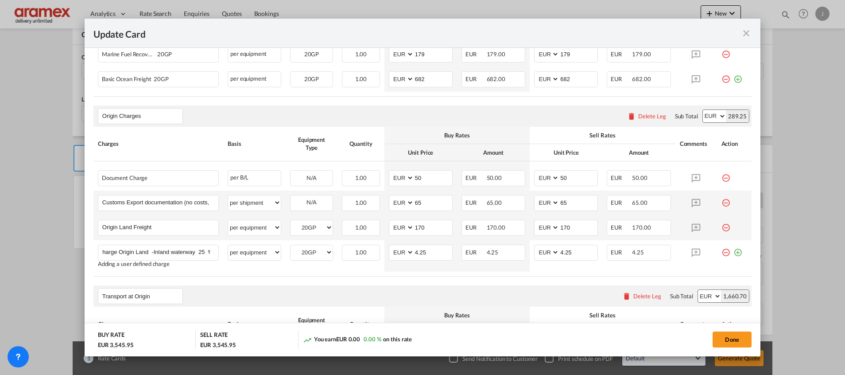
click at [224, 285] on rate-modification "Main Freight Please enter leg name Leg Name Already Exists Delete Leg Sub Total…" at bounding box center [422, 221] width 658 height 597
click at [733, 253] on md-icon "icon-plus-circle-outline green-400-fg" at bounding box center [737, 248] width 9 height 9
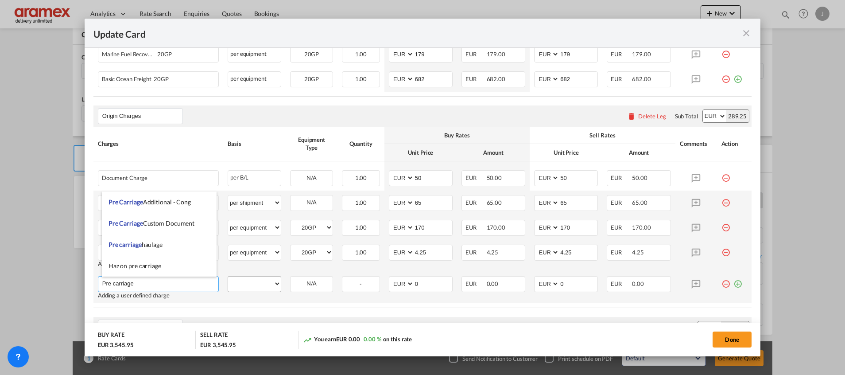
type input "Pre carriage"
click at [262, 283] on select "per equipment per container per B/L per shipping bill per shipment per pallet p…" at bounding box center [254, 283] width 53 height 14
select select "per equipment"
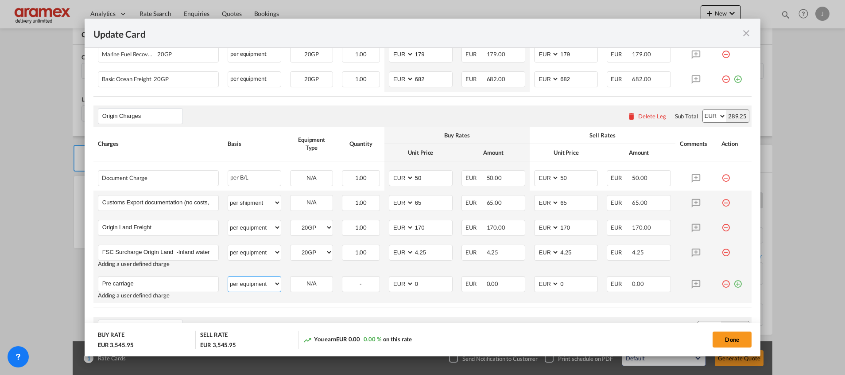
click at [228, 276] on select "per equipment per container per B/L per shipping bill per shipment per pallet p…" at bounding box center [254, 283] width 53 height 14
click at [310, 280] on select "20GP 40HC" at bounding box center [312, 284] width 42 height 12
select select "20GP"
click at [291, 278] on select "20GP 40HC" at bounding box center [312, 284] width 42 height 12
drag, startPoint x: 428, startPoint y: 282, endPoint x: 395, endPoint y: 282, distance: 33.2
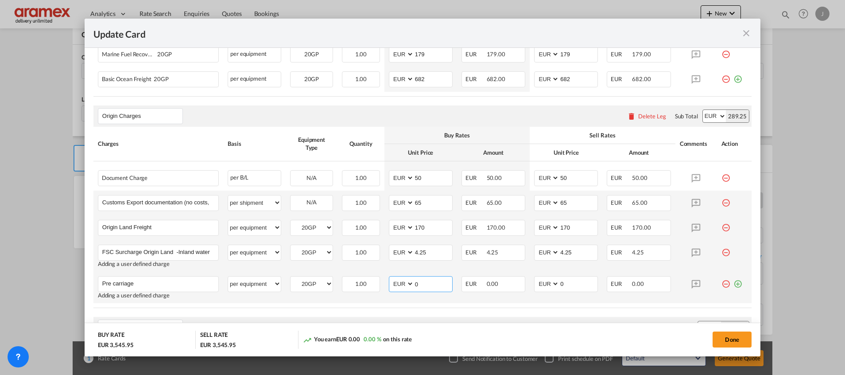
click at [395, 282] on md-input-container "AED AFN ALL AMD ANG AOA ARS AUD AWG AZN BAM BBD BDT BGN BHD BIF BMD BND BOB BRL…" at bounding box center [421, 284] width 64 height 16
type input "15"
drag, startPoint x: 561, startPoint y: 283, endPoint x: 533, endPoint y: 286, distance: 28.1
click at [534, 286] on md-input-container "AED AFN ALL AMD ANG AOA ARS AUD AWG AZN BAM BBD BDT BGN BHD BIF BMD BND BOB BRL…" at bounding box center [566, 284] width 64 height 16
type input "15"
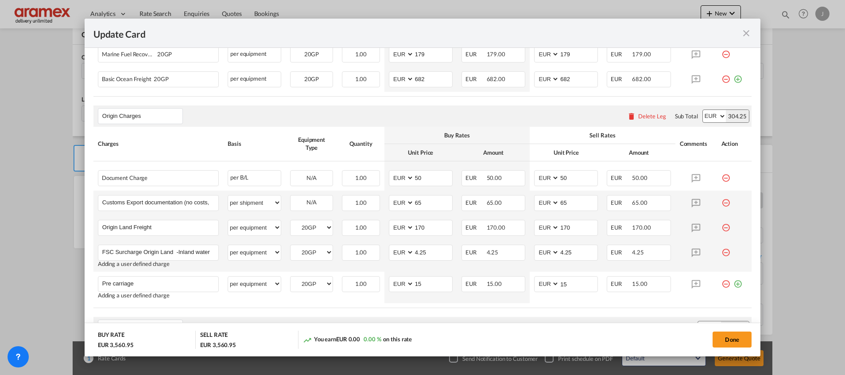
click at [512, 325] on md-dialog-actions "BUY RATE EUR 3,560.95 SELL RATE EUR 3,560.95 You earn EUR 0.00 0.00 % on this r…" at bounding box center [423, 339] width 676 height 34
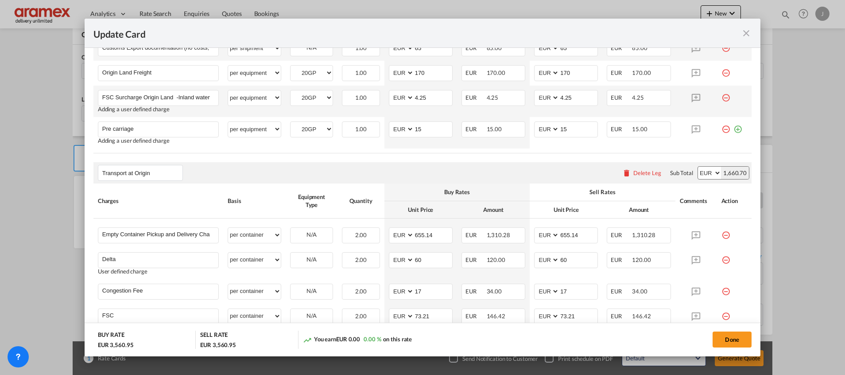
scroll to position [549, 0]
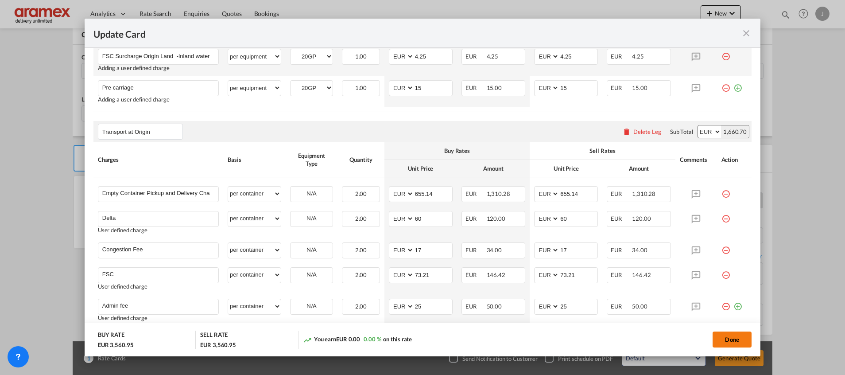
click at [736, 335] on button "Done" at bounding box center [732, 339] width 39 height 16
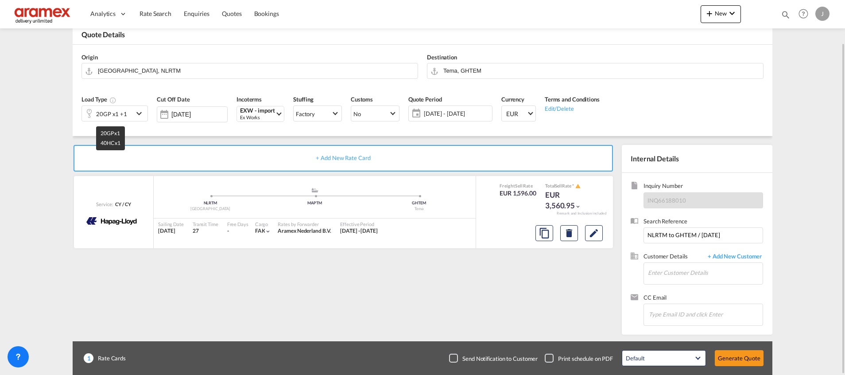
click at [118, 111] on div "20GP x1 +1" at bounding box center [111, 114] width 31 height 12
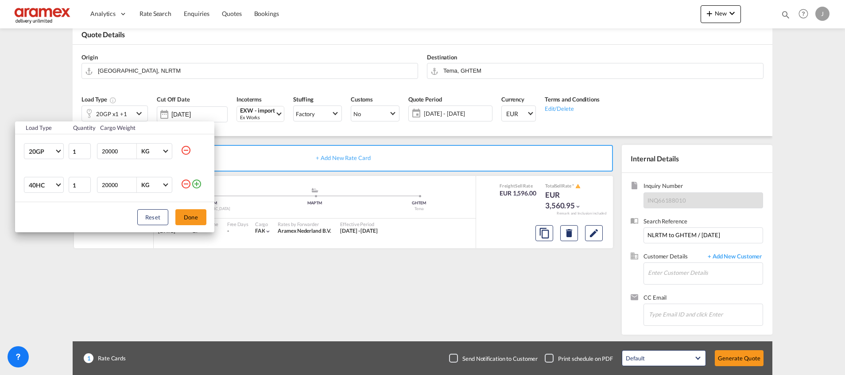
click at [186, 184] on md-icon "icon-minus-circle-outline" at bounding box center [186, 183] width 11 height 11
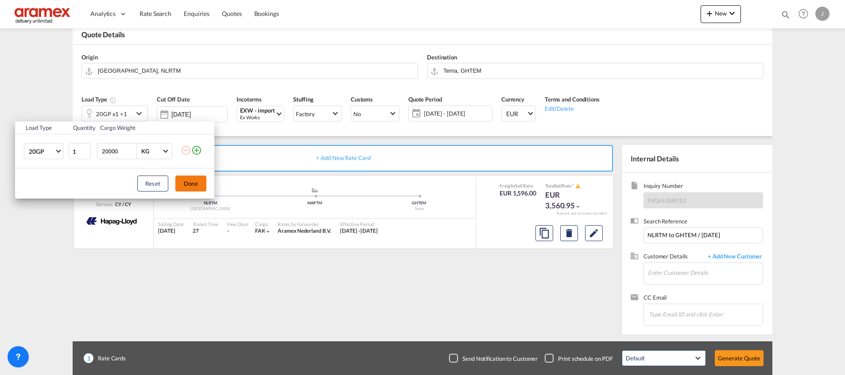
click at [191, 184] on button "Done" at bounding box center [190, 183] width 31 height 16
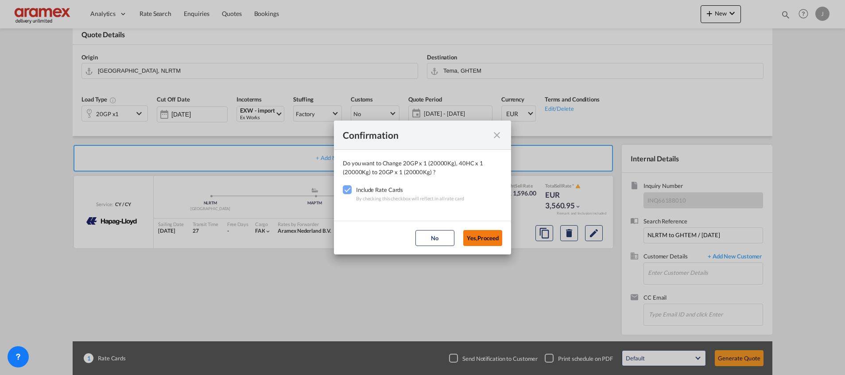
click at [479, 236] on button "Yes,Proceed" at bounding box center [482, 238] width 39 height 16
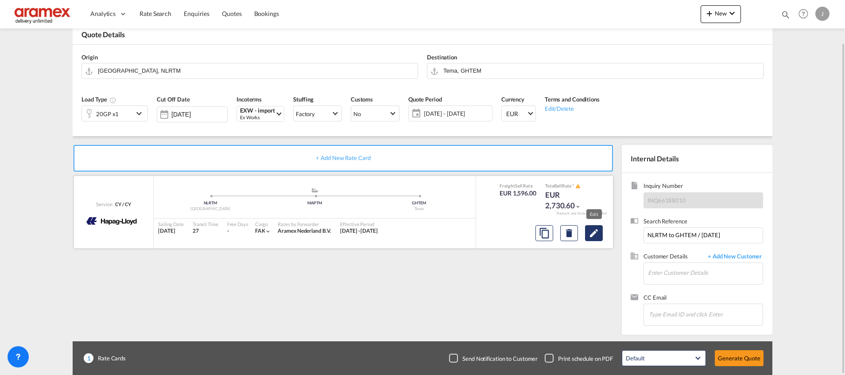
click at [595, 236] on md-icon "Edit" at bounding box center [594, 233] width 11 height 11
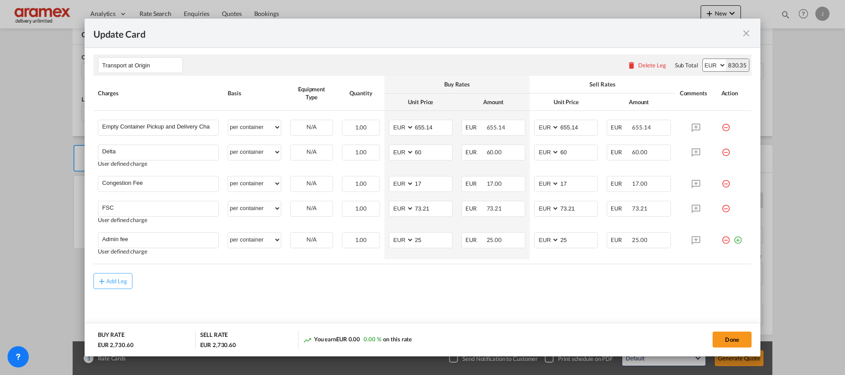
scroll to position [349, 0]
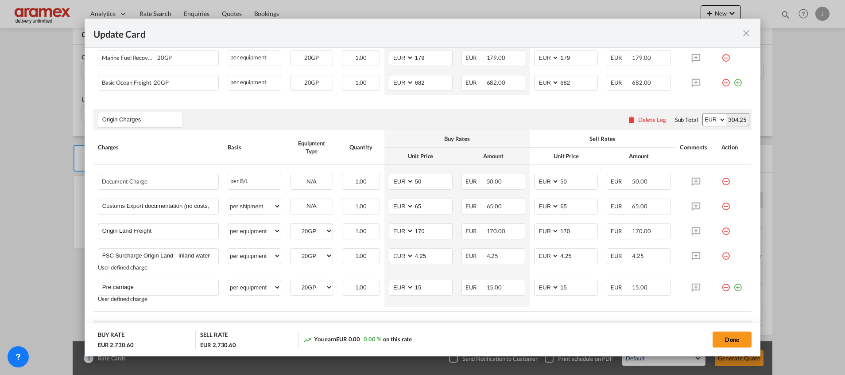
click at [745, 33] on md-icon "icon-close fg-AAA8AD m-0 pointer" at bounding box center [746, 33] width 11 height 11
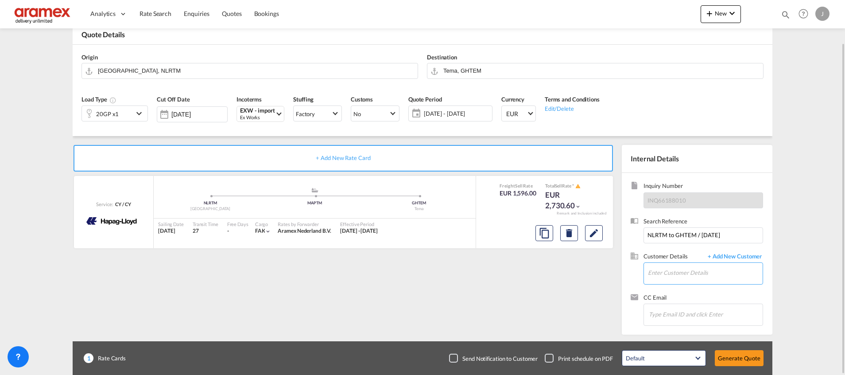
click at [667, 275] on input "Enter Customer Details" at bounding box center [705, 273] width 115 height 20
click at [684, 248] on div "[PERSON_NAME] Aku Atilusey (SHE) [PERSON_NAME] a@[DOMAIN_NAME] | Aramex Interna…" at bounding box center [704, 251] width 115 height 24
type input "Aramex International - [GEOGRAPHIC_DATA], [GEOGRAPHIC_DATA], [PERSON_NAME] Aku …"
click at [746, 353] on button "Generate Quote" at bounding box center [739, 358] width 49 height 16
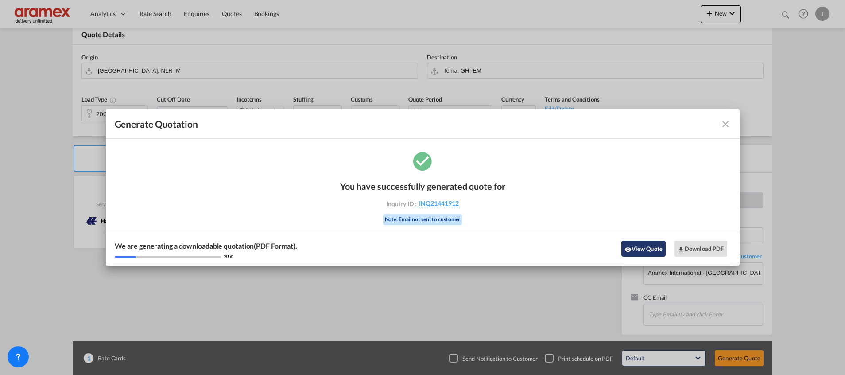
click at [647, 252] on button "View Quote" at bounding box center [643, 248] width 44 height 16
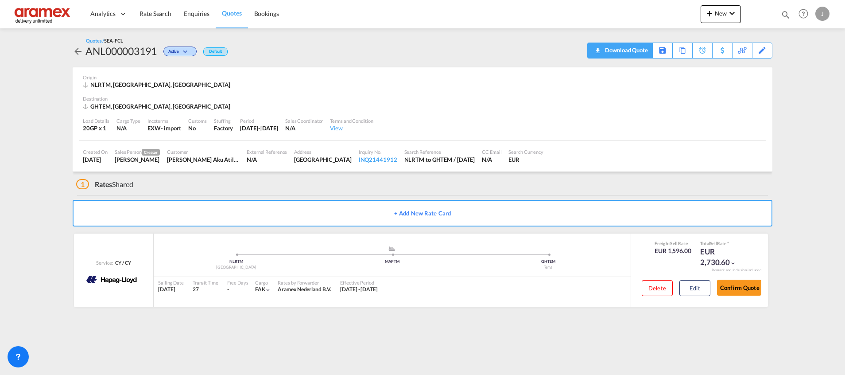
click at [635, 50] on div "Download Quote" at bounding box center [625, 50] width 45 height 14
